Goal: Task Accomplishment & Management: Manage account settings

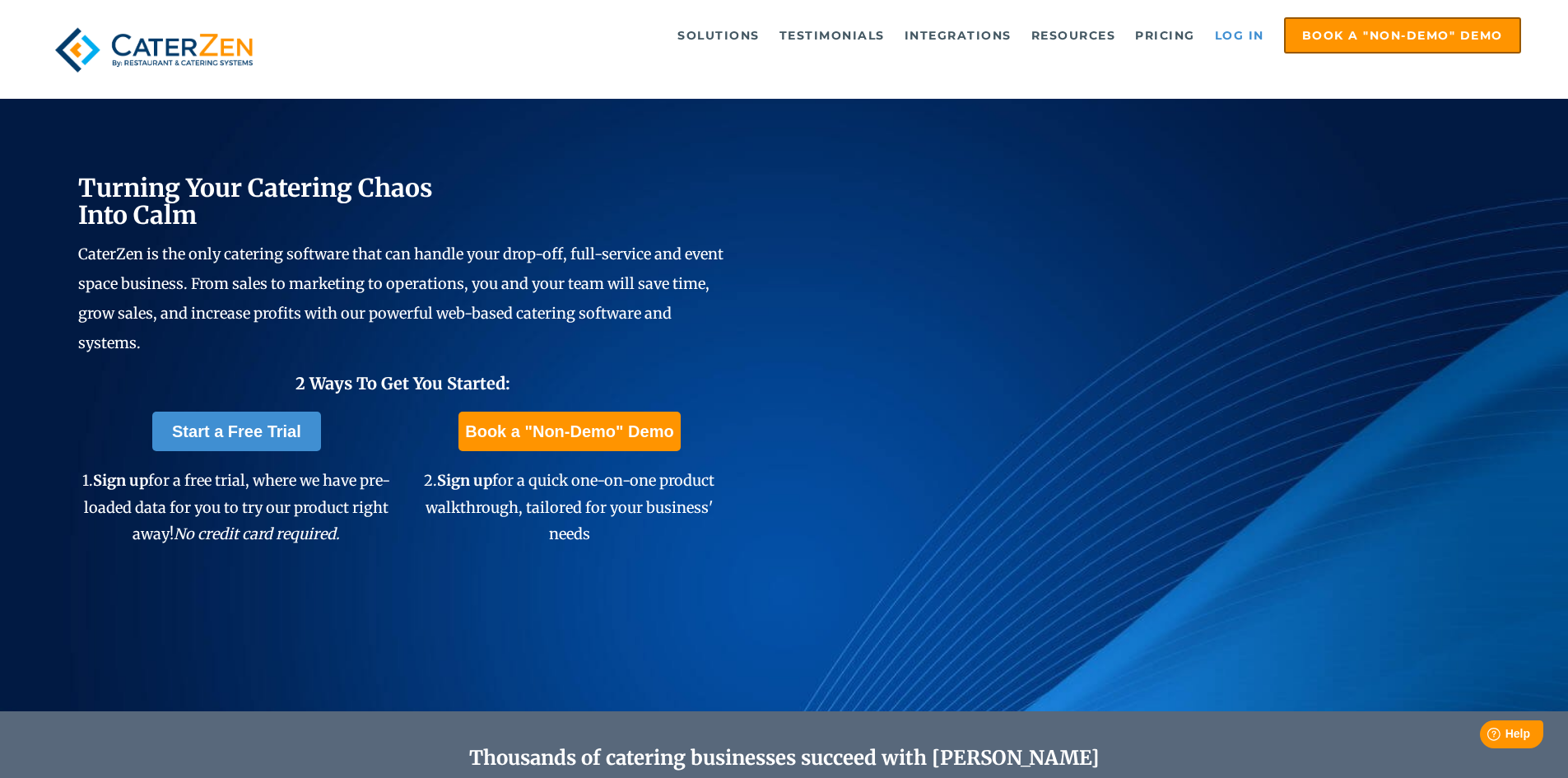
click at [1241, 33] on link "Log in" at bounding box center [1240, 36] width 66 height 33
click at [1236, 29] on link "Log in" at bounding box center [1240, 36] width 66 height 33
click at [1233, 37] on link "Log in" at bounding box center [1240, 36] width 66 height 33
